Goal: Information Seeking & Learning: Understand process/instructions

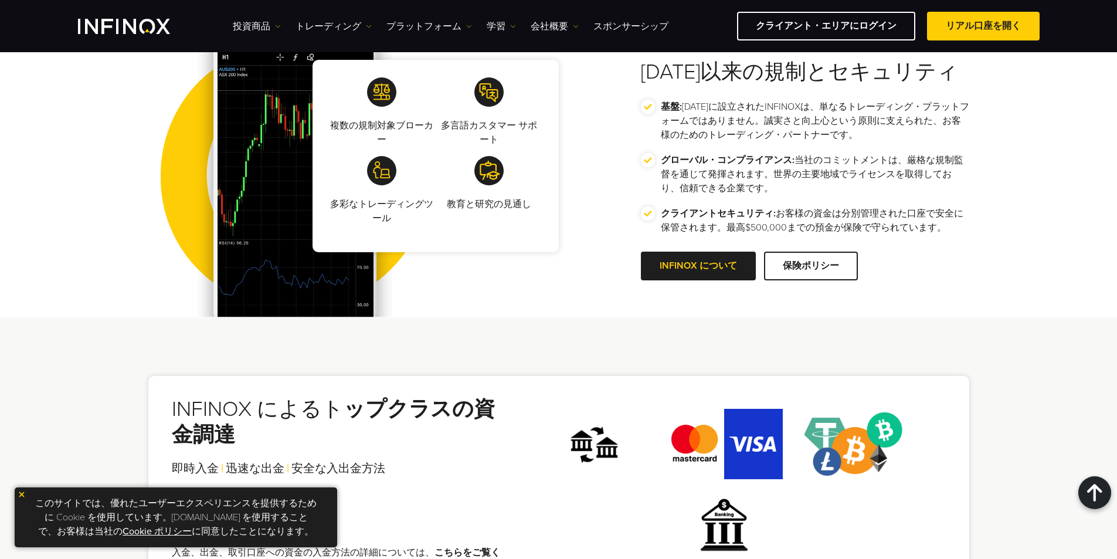
scroll to position [2110, 0]
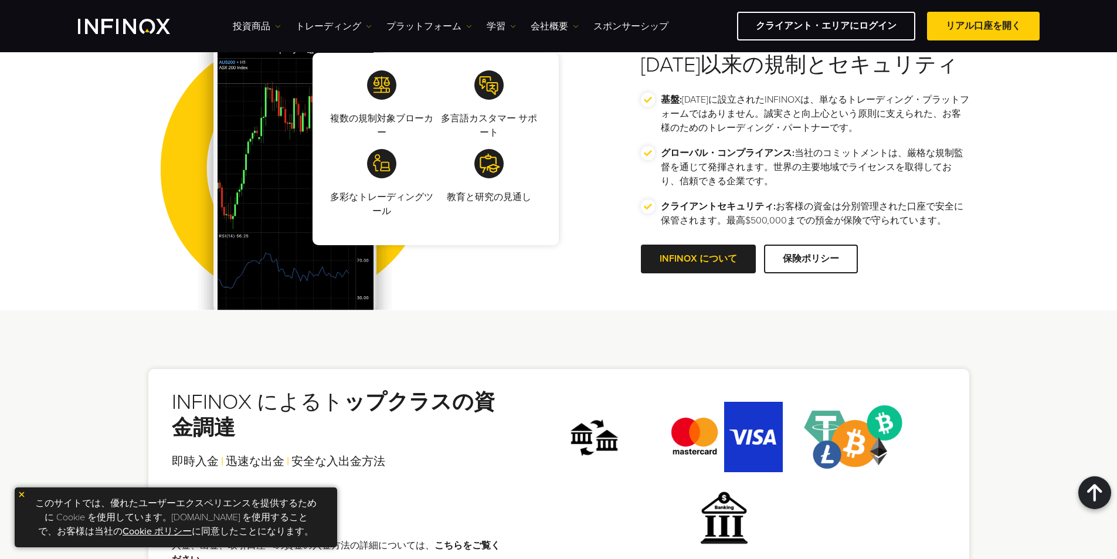
click at [394, 115] on p "複数の規制対象ブローカー" at bounding box center [381, 125] width 103 height 28
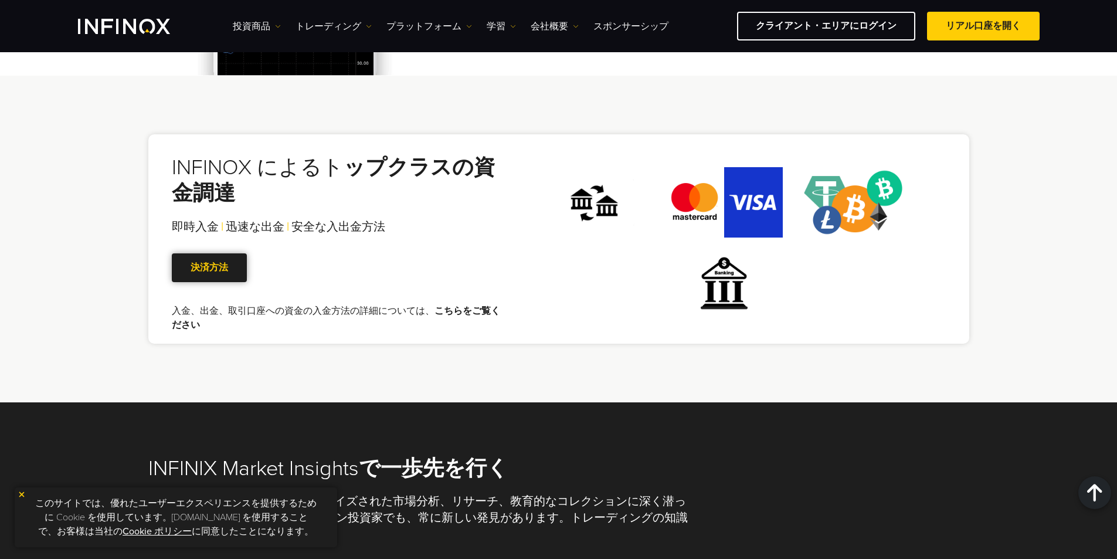
click at [209, 267] on span at bounding box center [209, 267] width 0 height 0
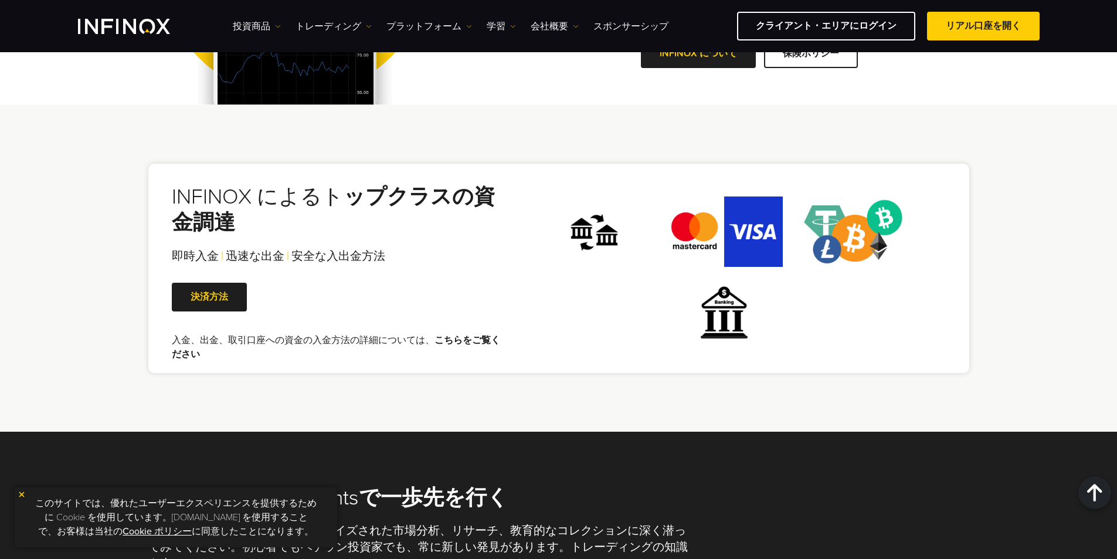
scroll to position [2329, 0]
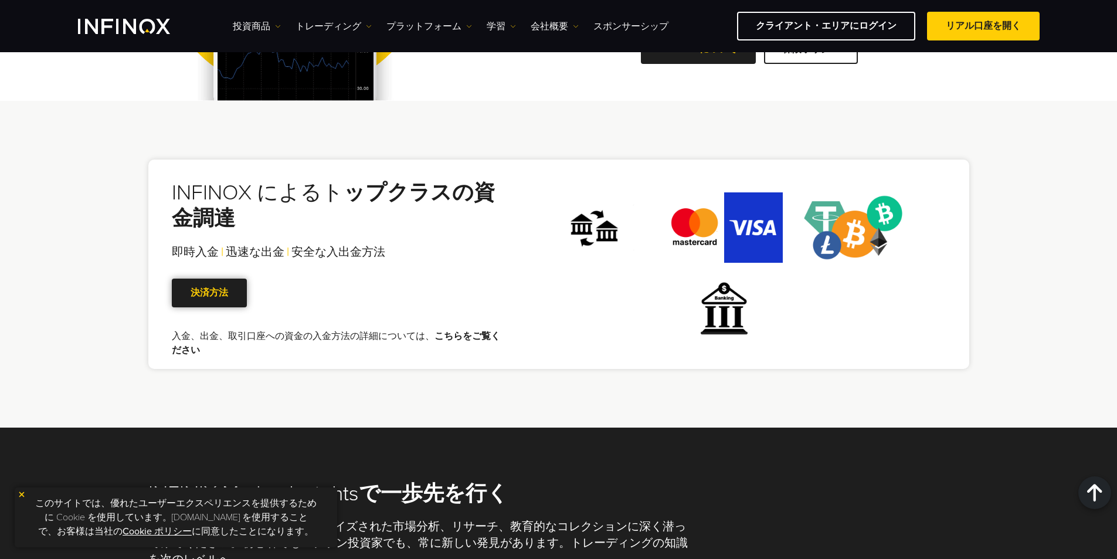
click at [232, 292] on link "決済方法" at bounding box center [209, 292] width 75 height 29
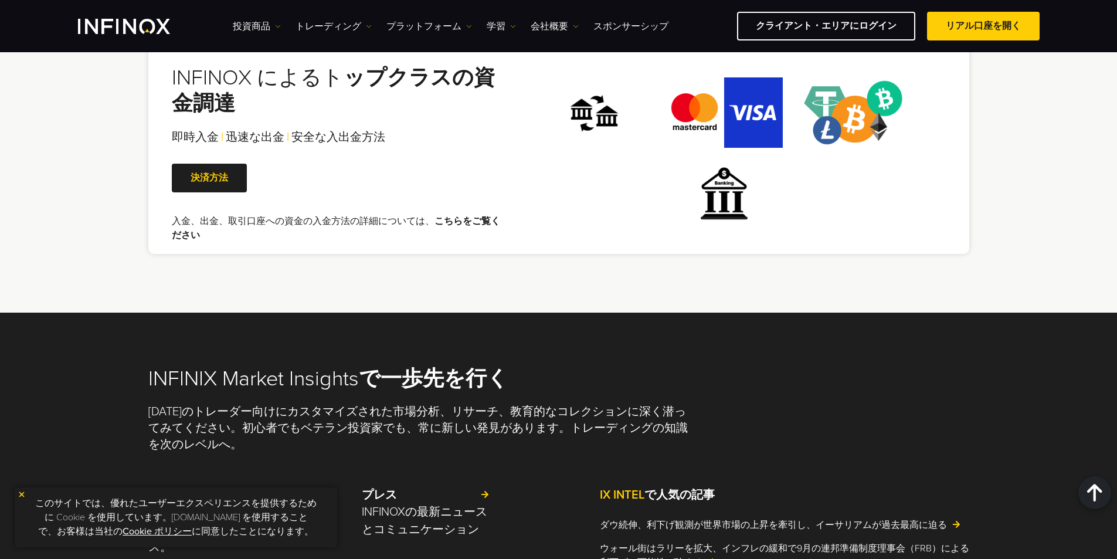
scroll to position [2376, 0]
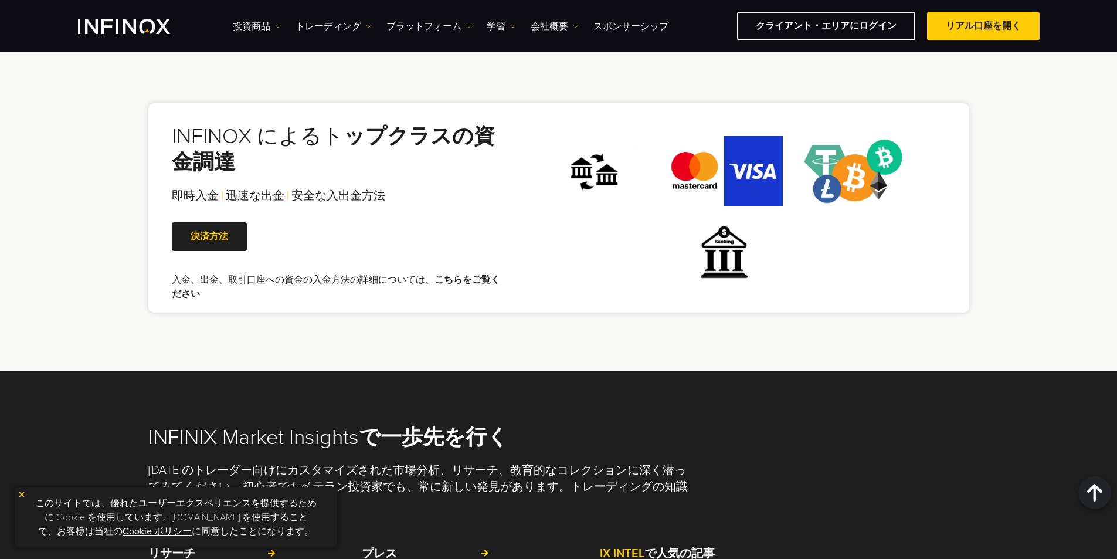
click at [437, 278] on link "こちらをご覧ください" at bounding box center [336, 287] width 328 height 26
click at [462, 278] on link "こちらをご覧ください" at bounding box center [336, 287] width 328 height 26
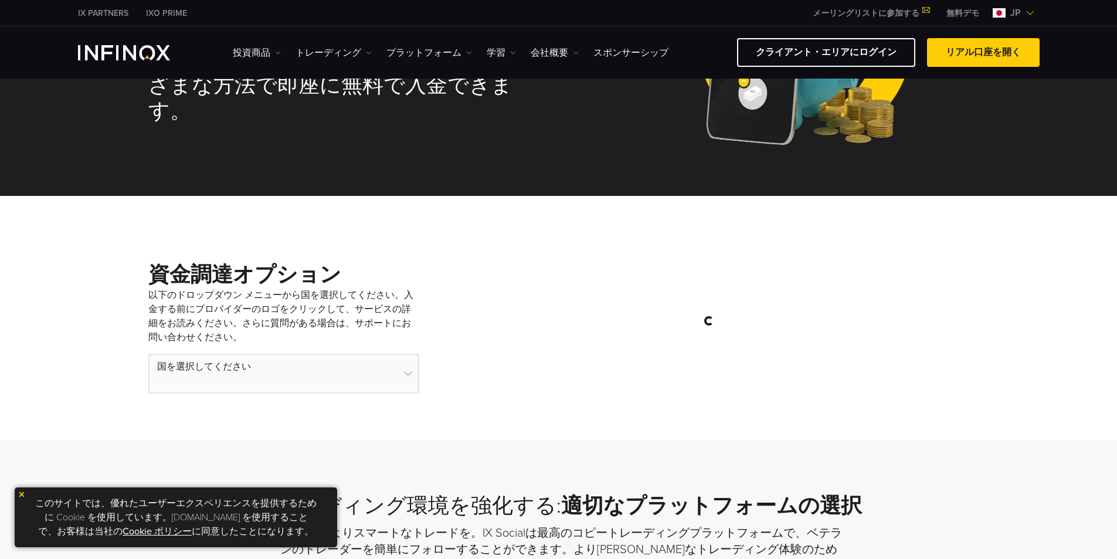
select select "***"
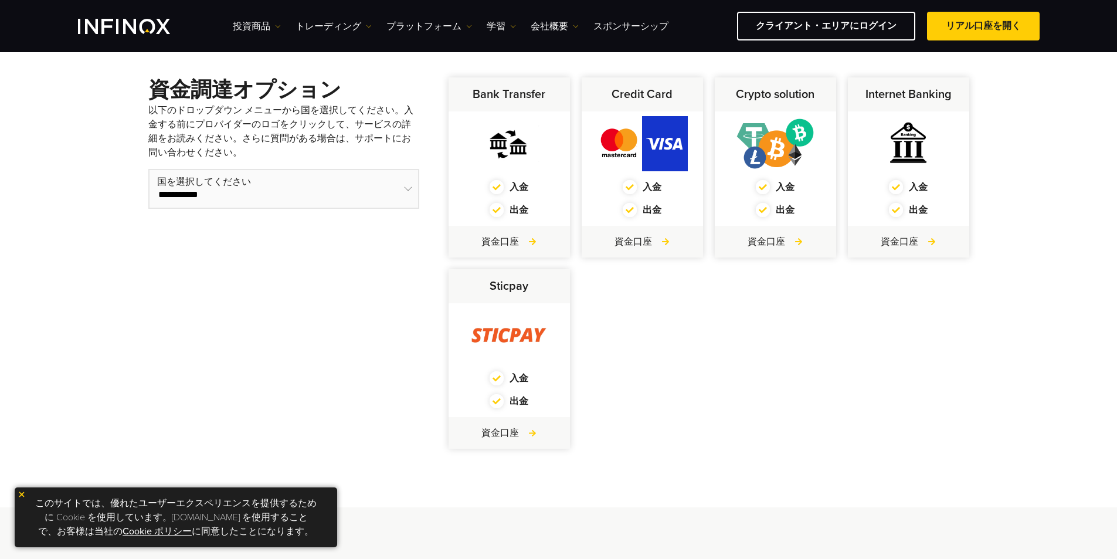
scroll to position [352, 0]
click at [518, 244] on link "資金口座" at bounding box center [508, 240] width 55 height 14
